Goal: Information Seeking & Learning: Check status

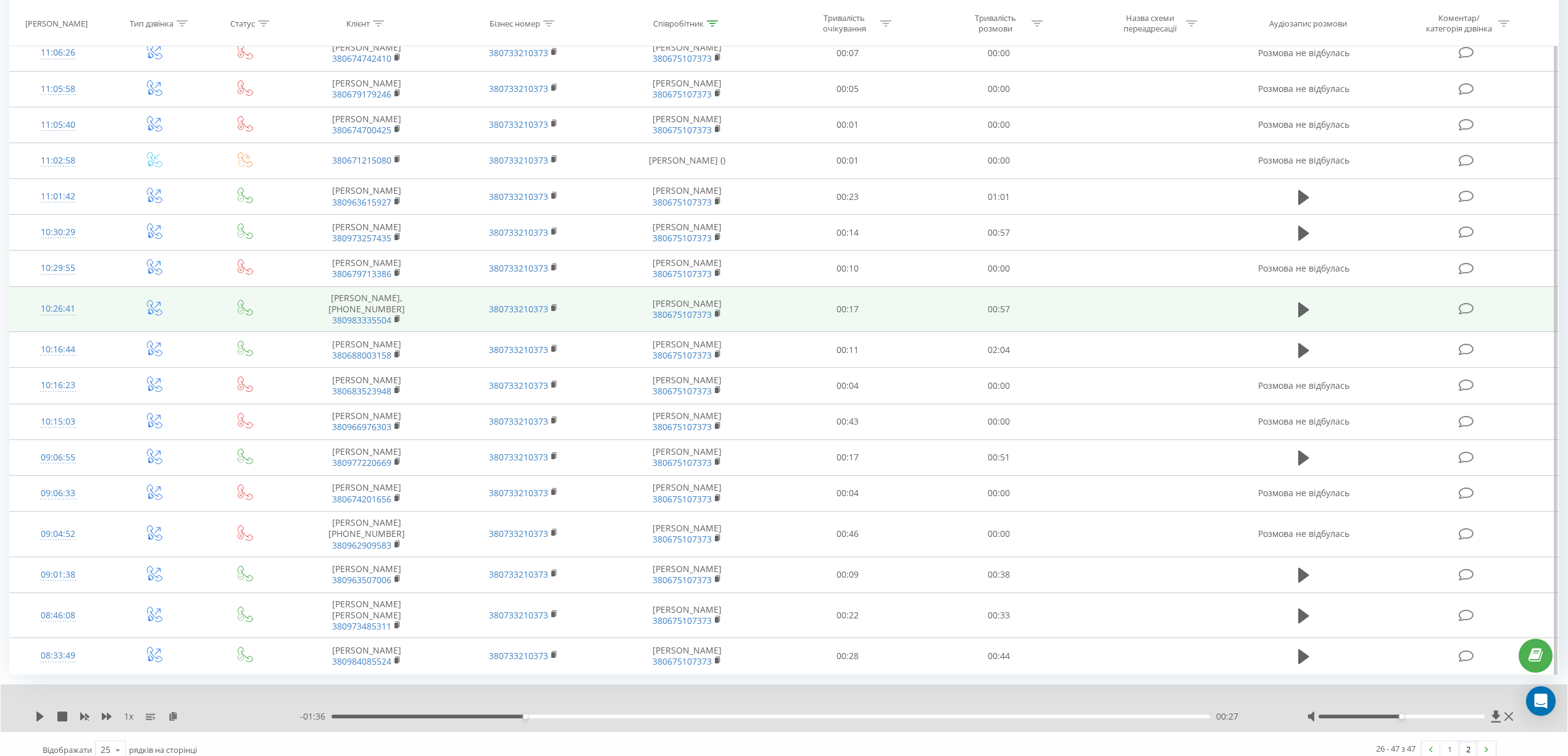
scroll to position [378, 0]
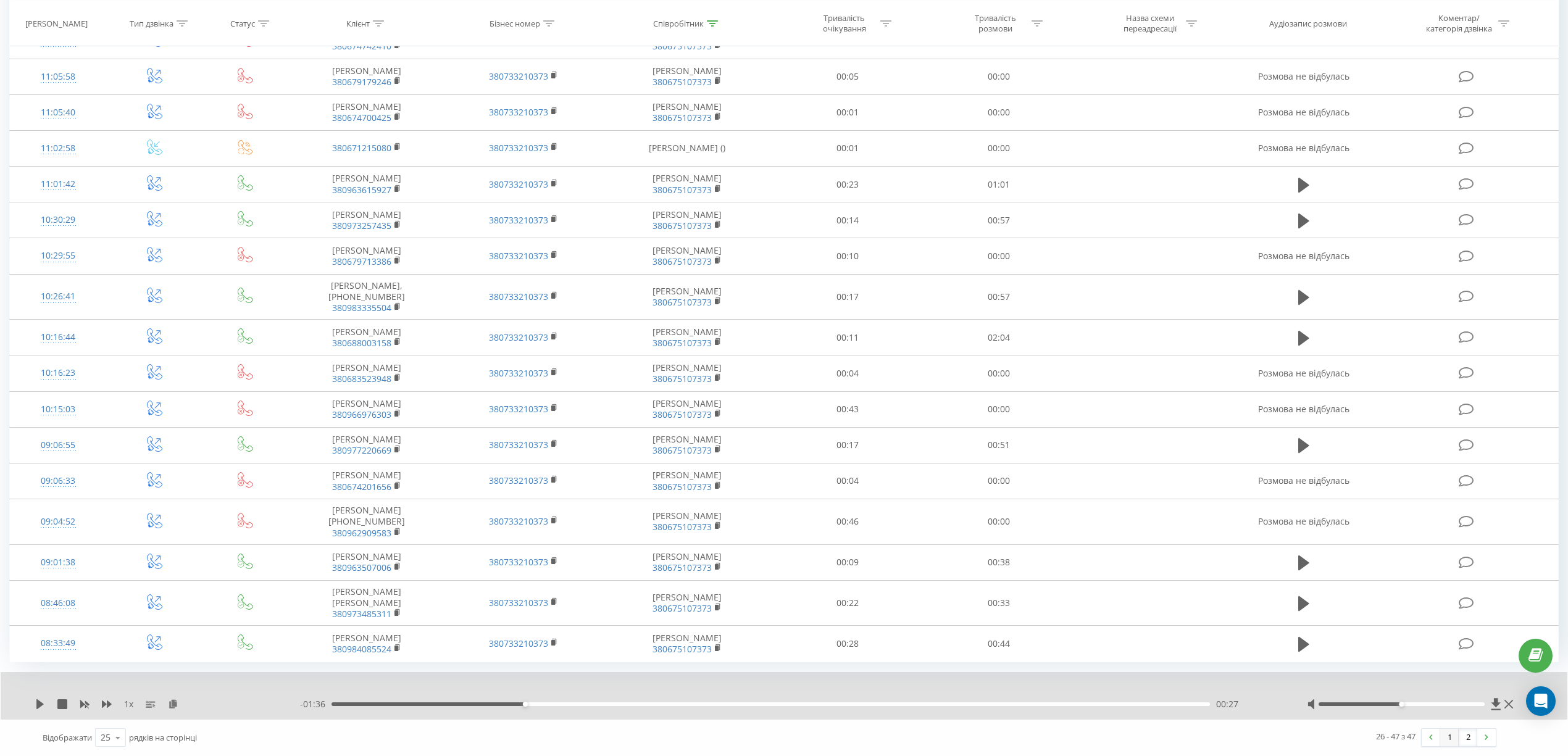
click at [1448, 741] on link "1" at bounding box center [1450, 737] width 19 height 17
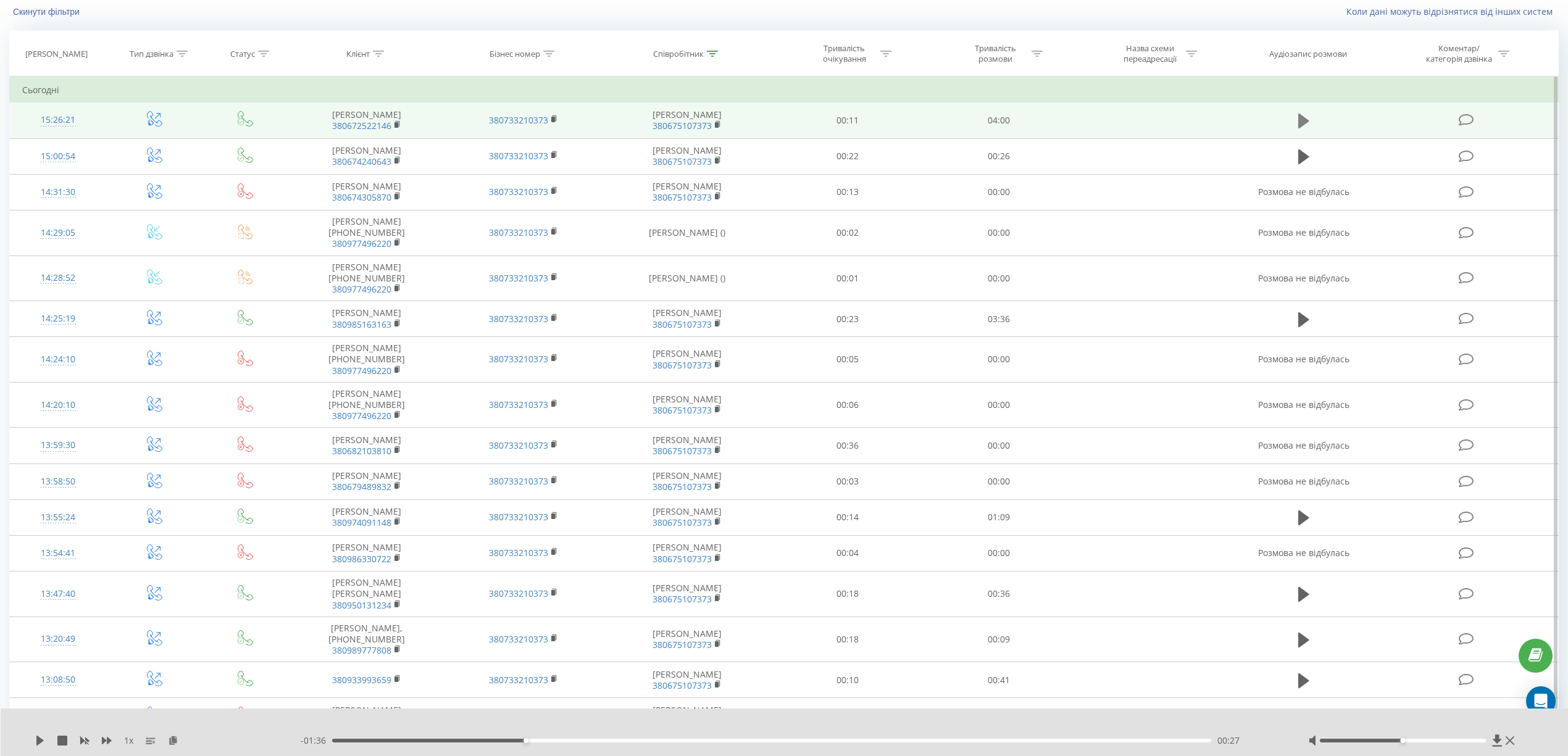
click at [1302, 120] on icon at bounding box center [1303, 121] width 11 height 15
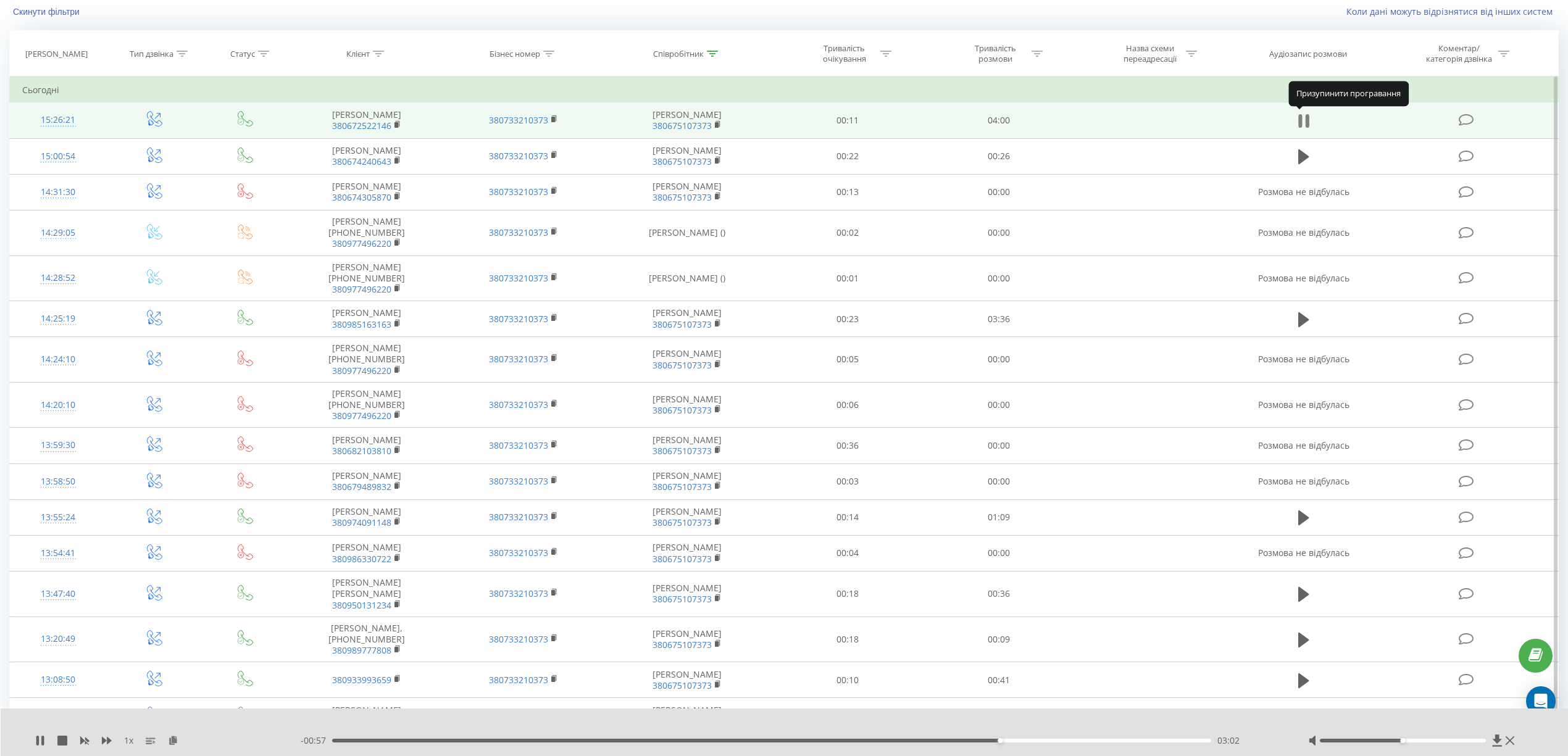
click at [1305, 117] on icon at bounding box center [1303, 121] width 11 height 17
click at [1299, 119] on icon at bounding box center [1303, 121] width 11 height 15
click at [1302, 117] on icon at bounding box center [1300, 121] width 4 height 14
click at [731, 741] on div "03:51" at bounding box center [772, 741] width 879 height 4
click at [491, 738] on div "- 02:11 01:49 01:49" at bounding box center [789, 741] width 977 height 12
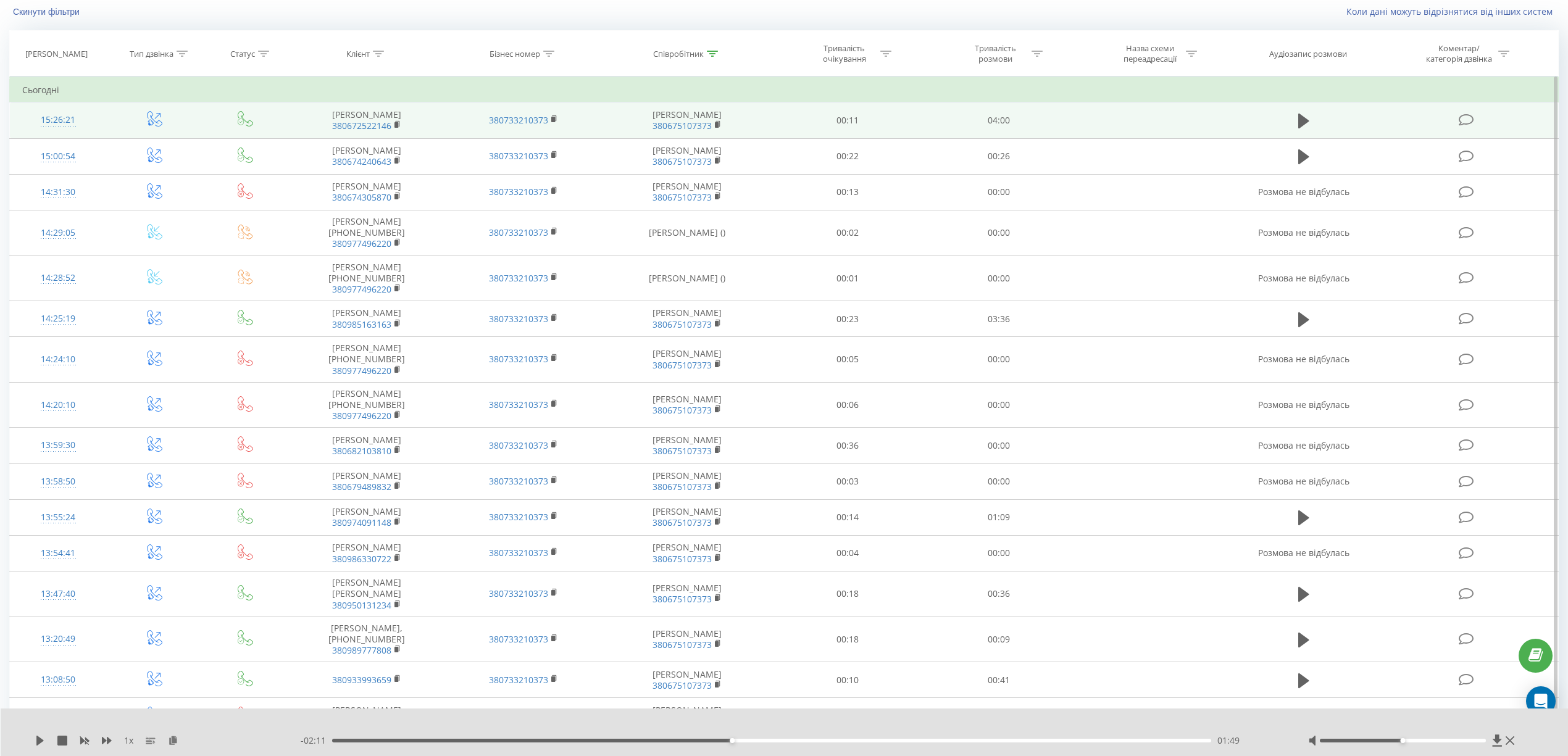
click at [479, 741] on div "01:49" at bounding box center [772, 741] width 879 height 4
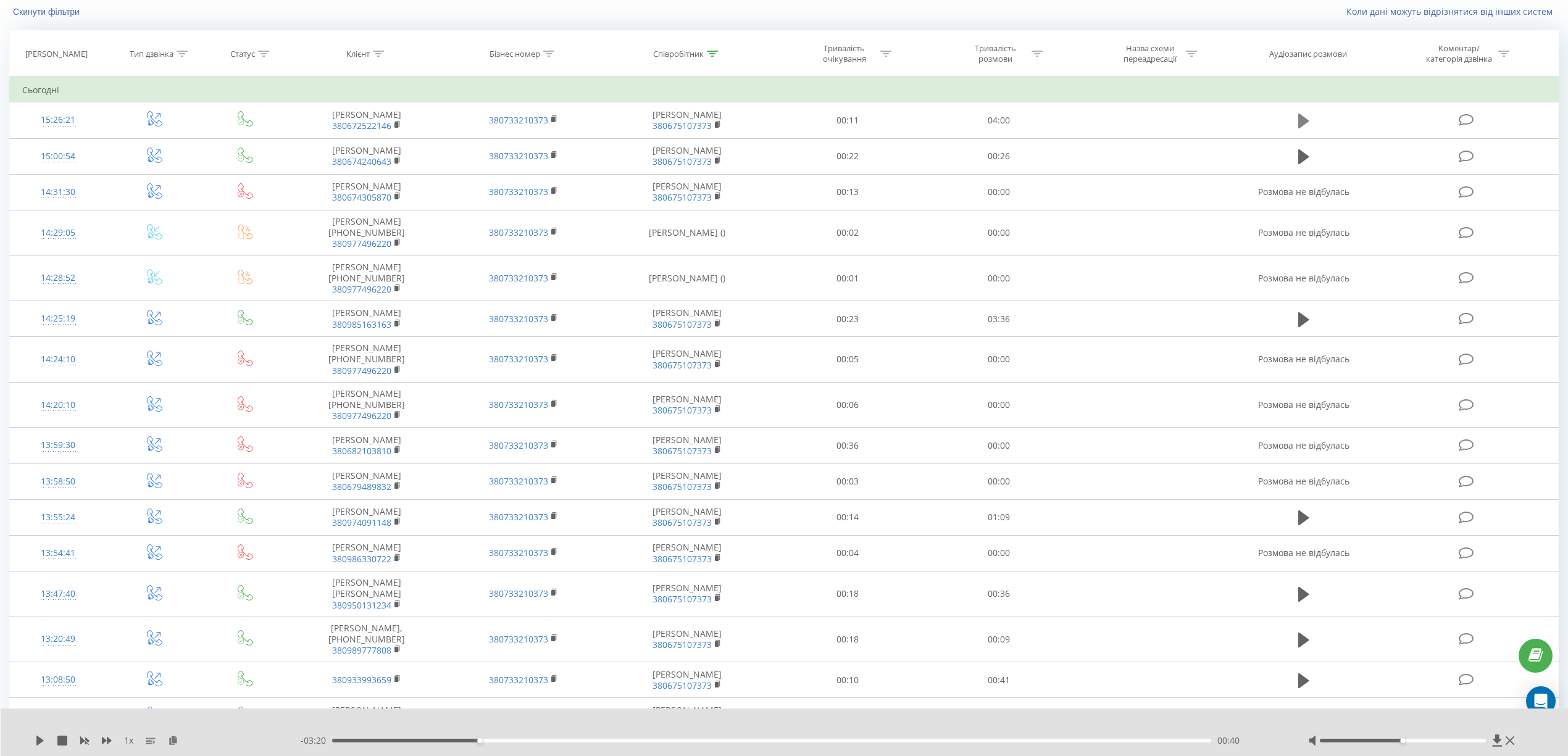
click at [1296, 121] on td at bounding box center [1303, 120] width 145 height 36
click at [1303, 121] on icon at bounding box center [1303, 121] width 11 height 15
click at [430, 741] on div "00:43" at bounding box center [772, 741] width 879 height 4
click at [382, 741] on div "00:13" at bounding box center [772, 741] width 879 height 4
click at [1303, 121] on icon at bounding box center [1303, 121] width 11 height 17
